Goal: Entertainment & Leisure: Browse casually

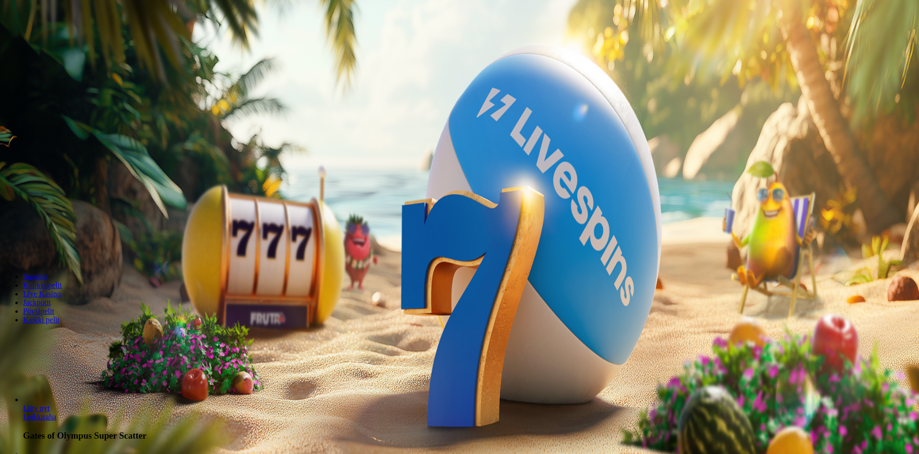
click at [69, 38] on span "Kirjaudu" at bounding box center [67, 34] width 24 height 7
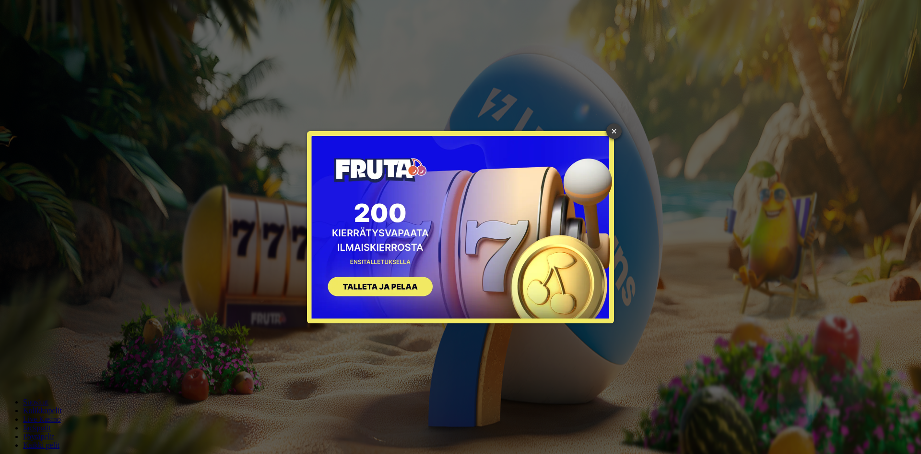
click at [613, 130] on link "×" at bounding box center [614, 130] width 15 height 15
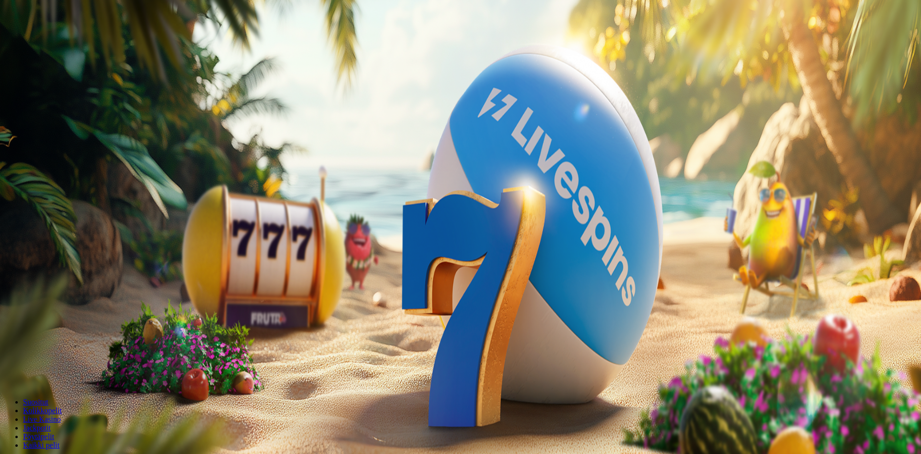
click at [441, 215] on div at bounding box center [461, 215] width 914 height 0
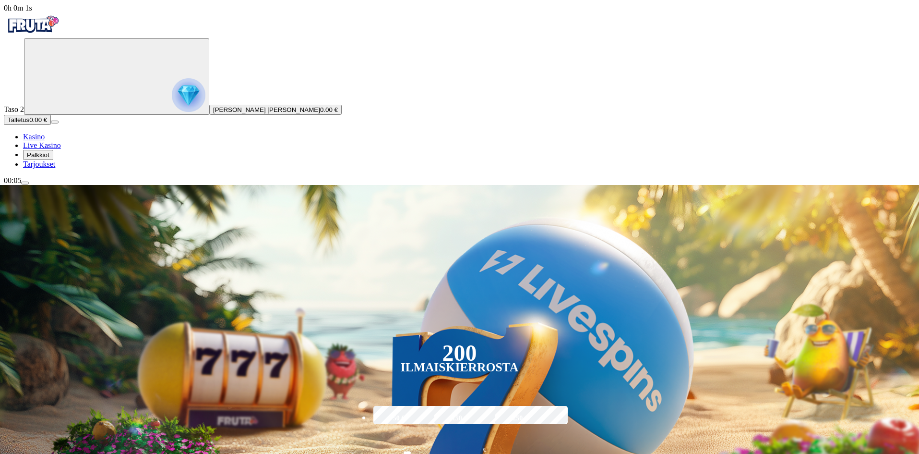
click at [55, 168] on span "Tarjoukset" at bounding box center [39, 164] width 32 height 8
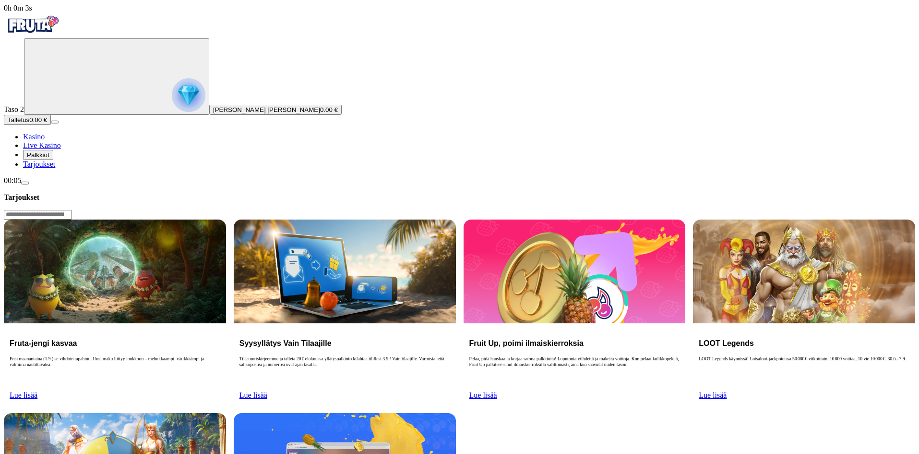
click at [53, 160] on button "Palkkiot" at bounding box center [38, 155] width 30 height 10
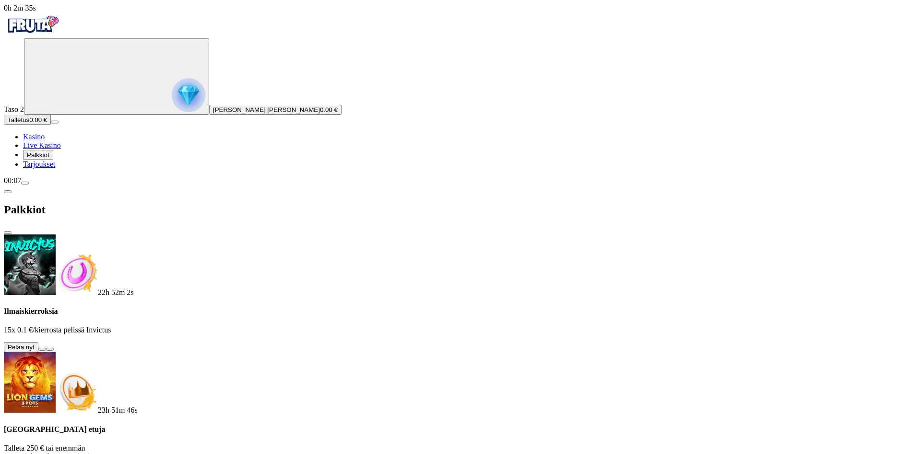
click at [46, 347] on button at bounding box center [42, 348] width 8 height 3
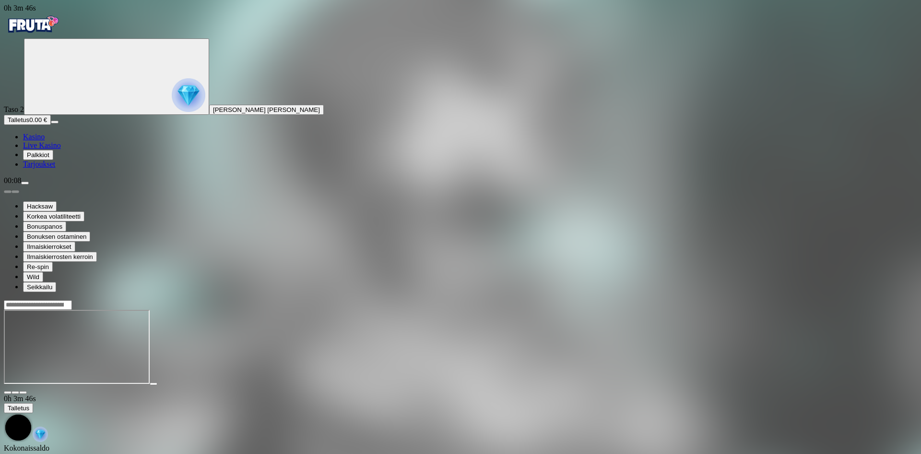
click at [36, 31] on img "Primary" at bounding box center [33, 24] width 58 height 24
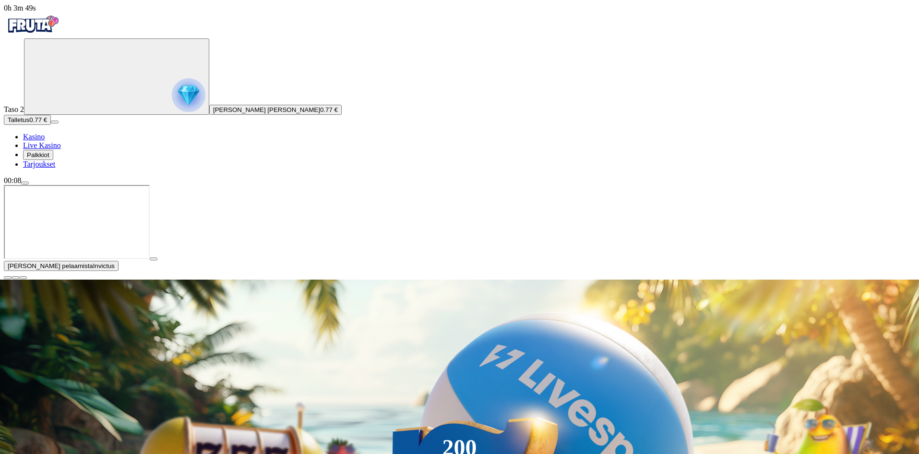
click at [53, 160] on button "Palkkiot" at bounding box center [38, 155] width 30 height 10
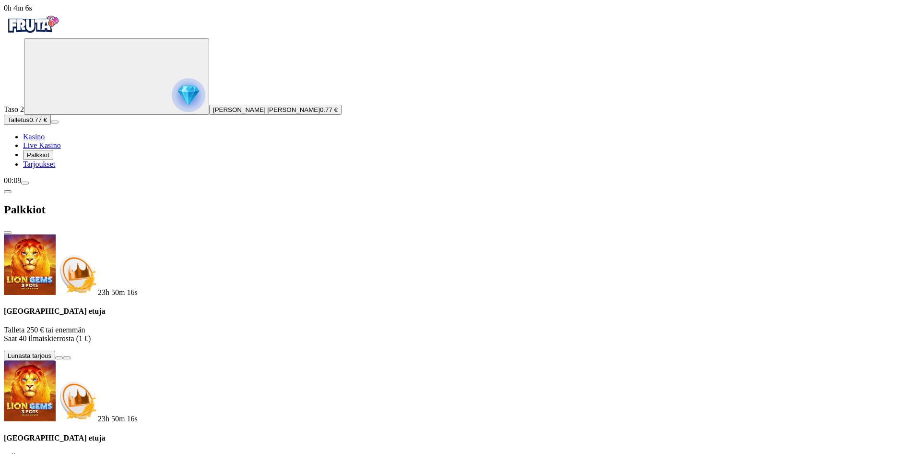
click at [55, 168] on span "Tarjoukset" at bounding box center [39, 164] width 32 height 8
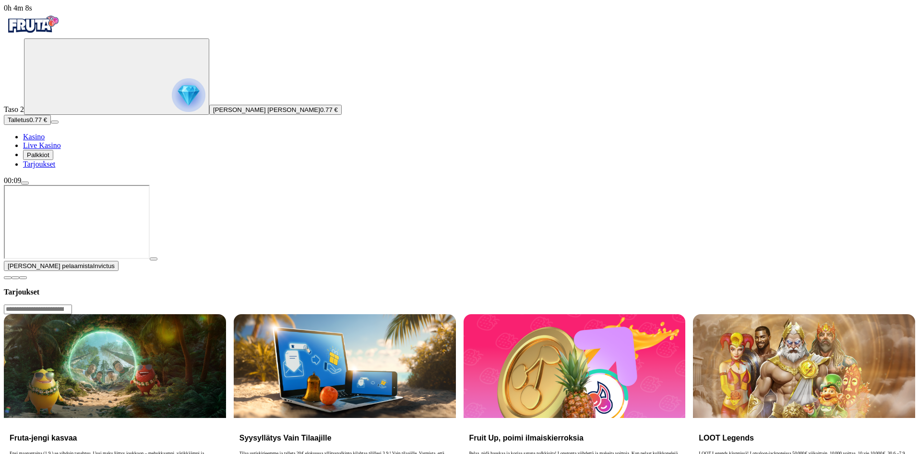
click at [61, 36] on img "Primary" at bounding box center [33, 24] width 58 height 24
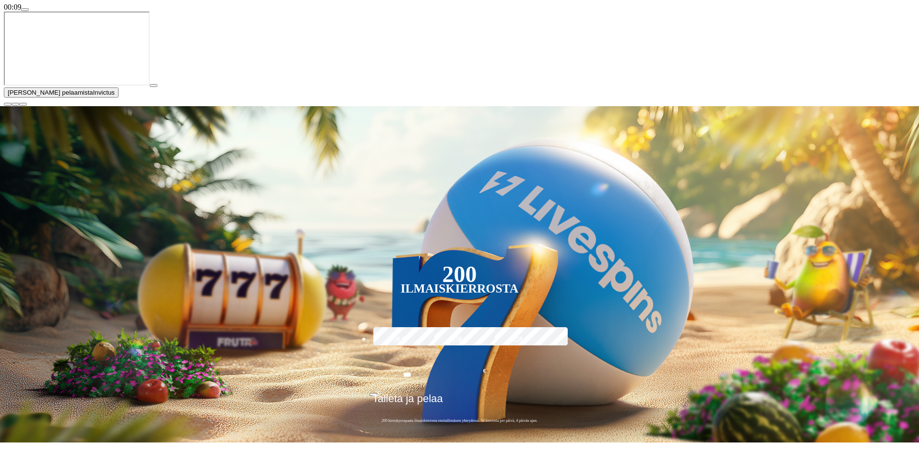
scroll to position [288, 0]
